Goal: Check status

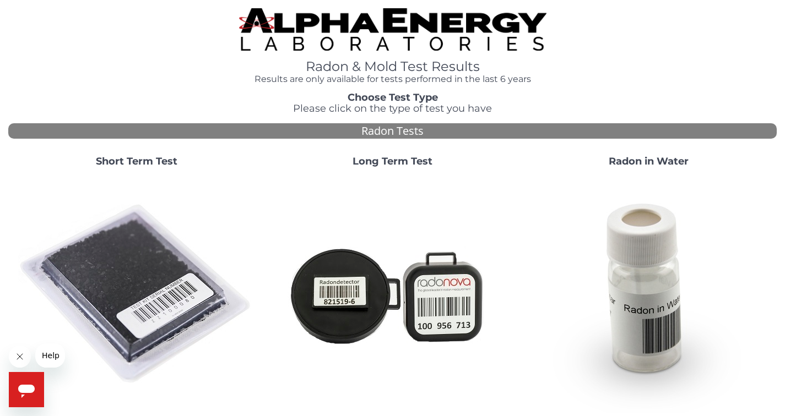
click at [144, 160] on strong "Short Term Test" at bounding box center [137, 161] width 82 height 12
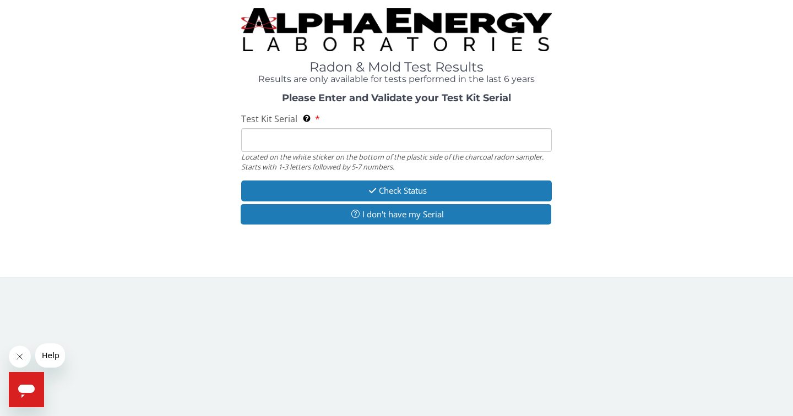
click at [321, 146] on input "Test Kit Serial Located on the white sticker on the bottom of the plastic side …" at bounding box center [396, 140] width 311 height 24
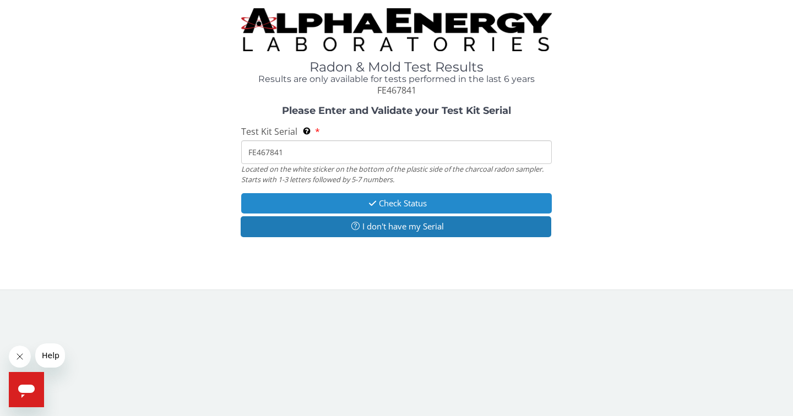
type input "FE467841"
click at [413, 203] on button "Check Status" at bounding box center [396, 203] width 311 height 20
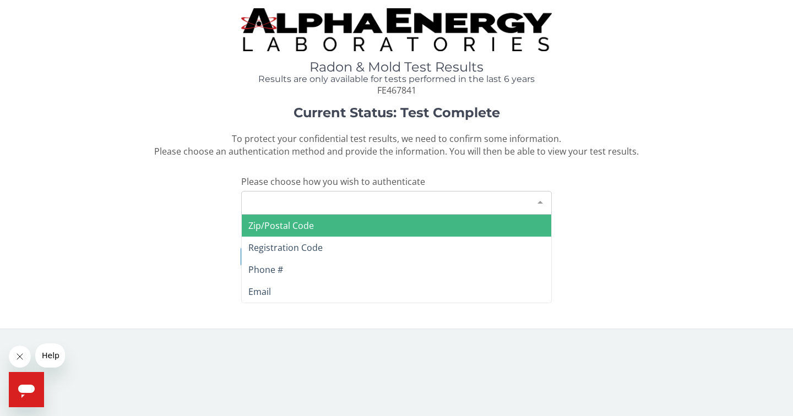
click at [341, 203] on div "Please make a selection" at bounding box center [396, 203] width 311 height 24
click at [308, 219] on span "Zip/Postal Code" at bounding box center [396, 226] width 309 height 22
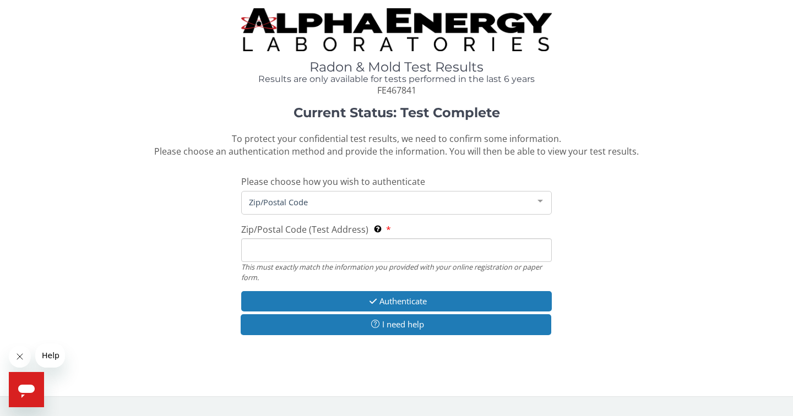
click at [314, 255] on input "Zip/Postal Code (Test Address) This must exactly match the information you prov…" at bounding box center [396, 250] width 311 height 24
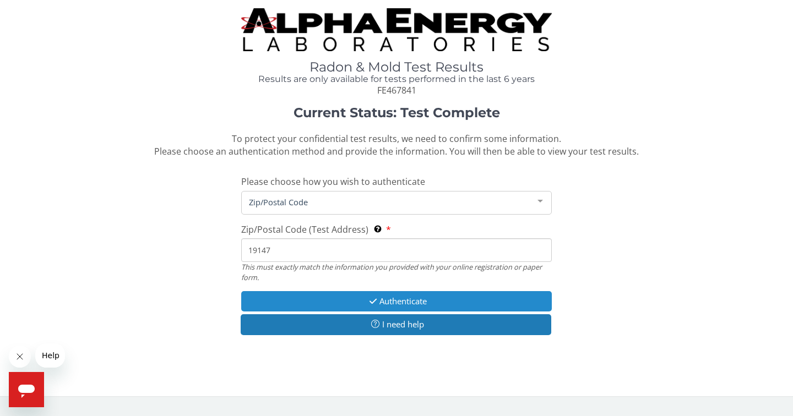
type input "19147"
click at [379, 302] on button "Authenticate" at bounding box center [396, 301] width 311 height 20
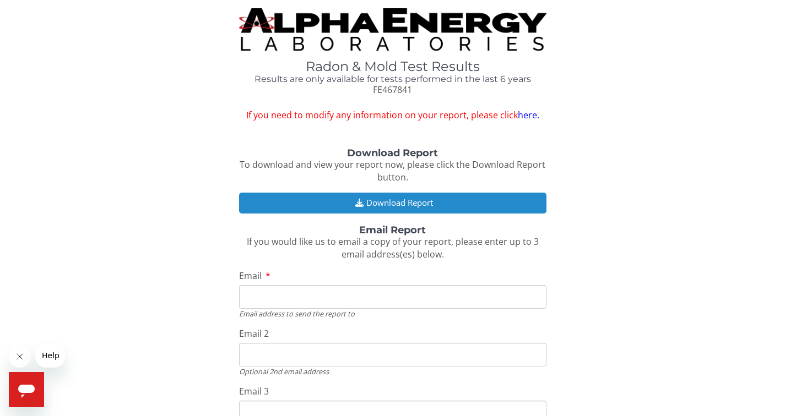
click at [425, 200] on button "Download Report" at bounding box center [392, 203] width 307 height 20
